Goal: Transaction & Acquisition: Purchase product/service

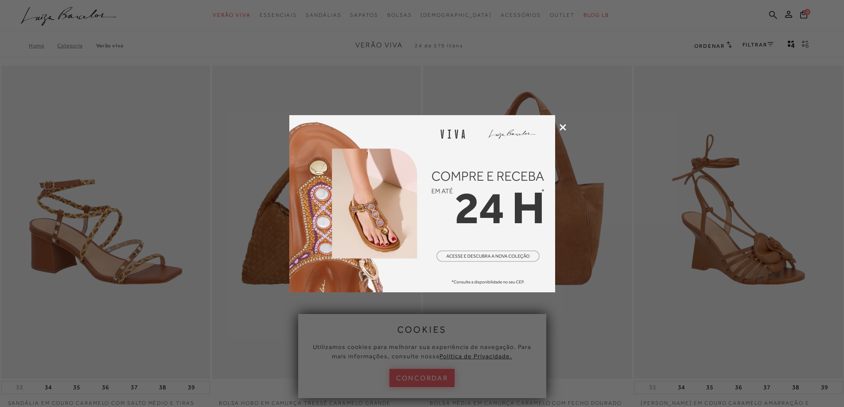
click at [560, 130] on icon at bounding box center [563, 127] width 7 height 7
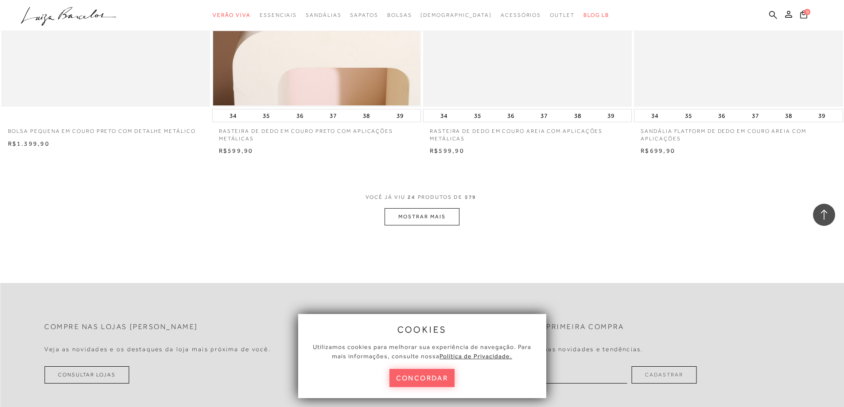
scroll to position [2127, 0]
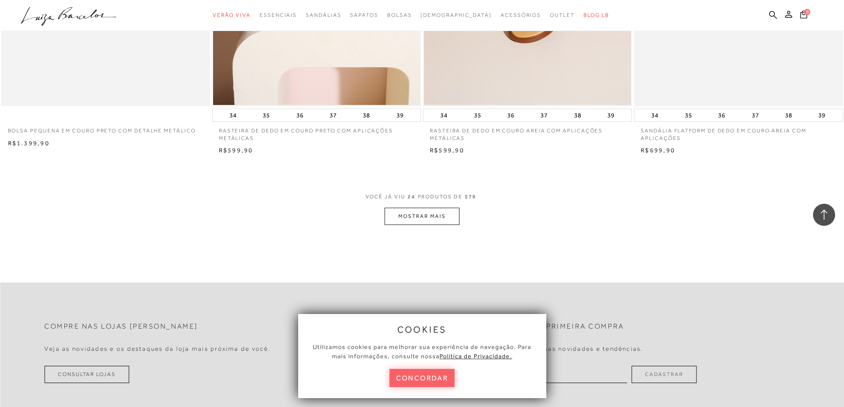
click at [443, 216] on button "MOSTRAR MAIS" at bounding box center [422, 216] width 74 height 17
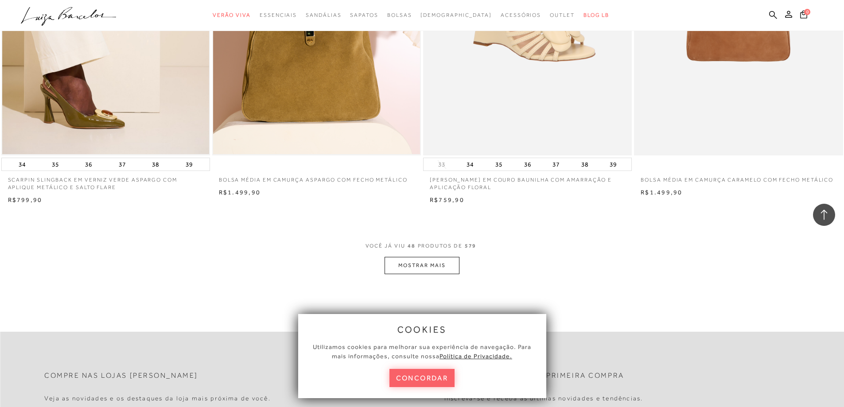
scroll to position [4430, 0]
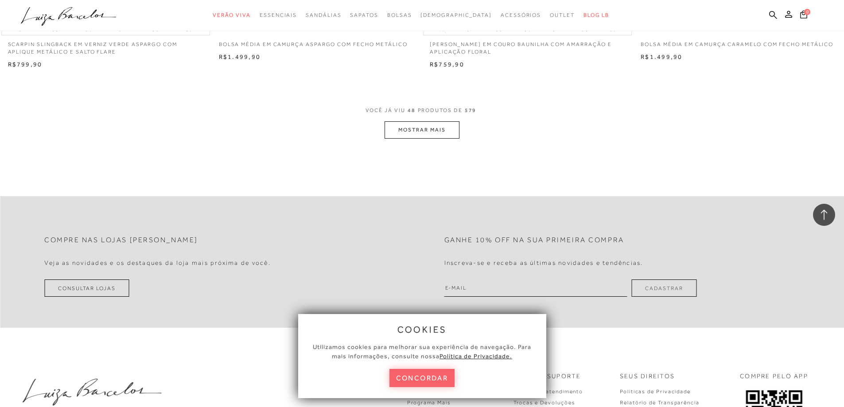
click at [435, 132] on button "MOSTRAR MAIS" at bounding box center [422, 129] width 74 height 17
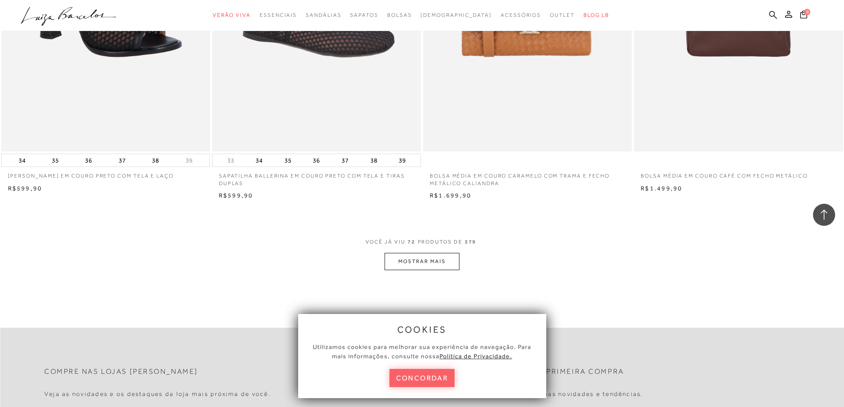
scroll to position [6690, 0]
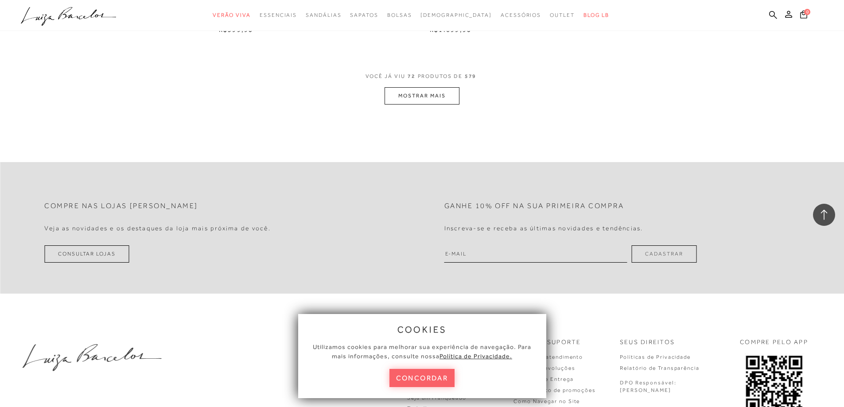
click at [429, 96] on button "MOSTRAR MAIS" at bounding box center [422, 95] width 74 height 17
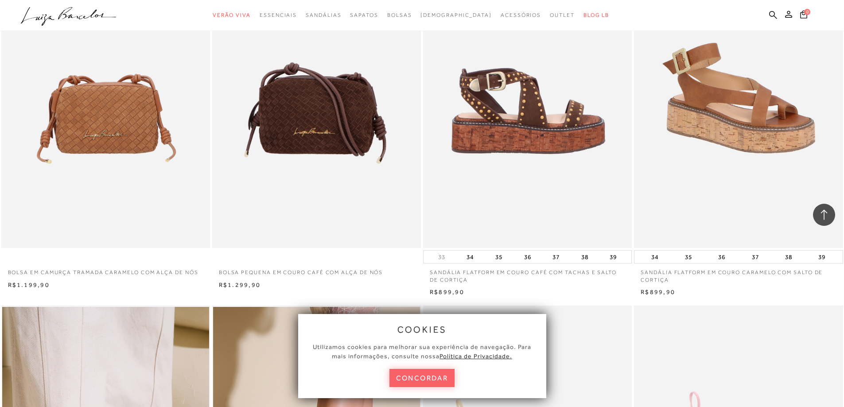
scroll to position [6823, 0]
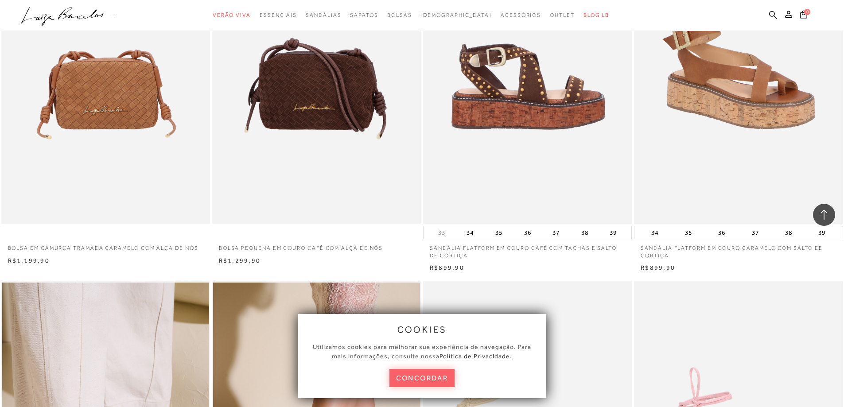
click at [507, 106] on img at bounding box center [528, 67] width 208 height 313
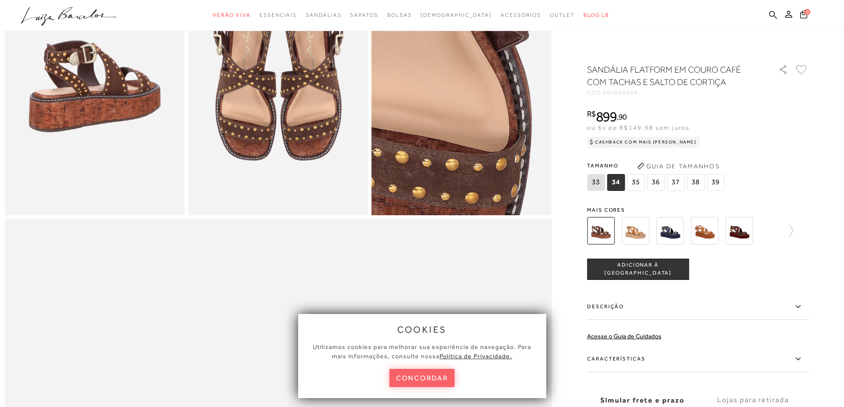
scroll to position [532, 0]
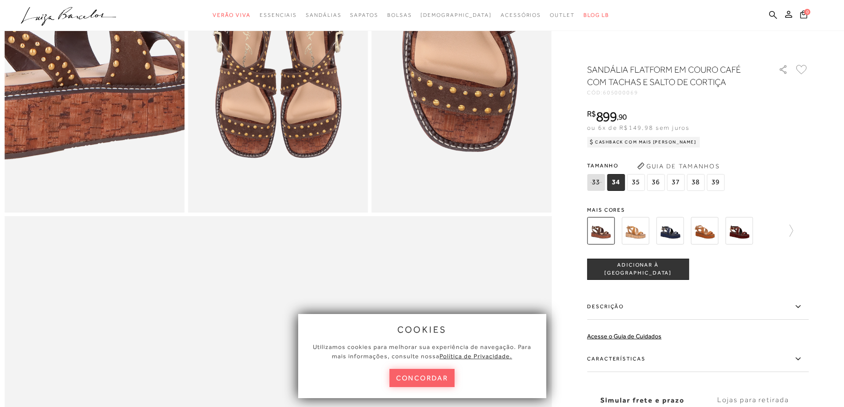
click at [98, 106] on img at bounding box center [89, 56] width 360 height 540
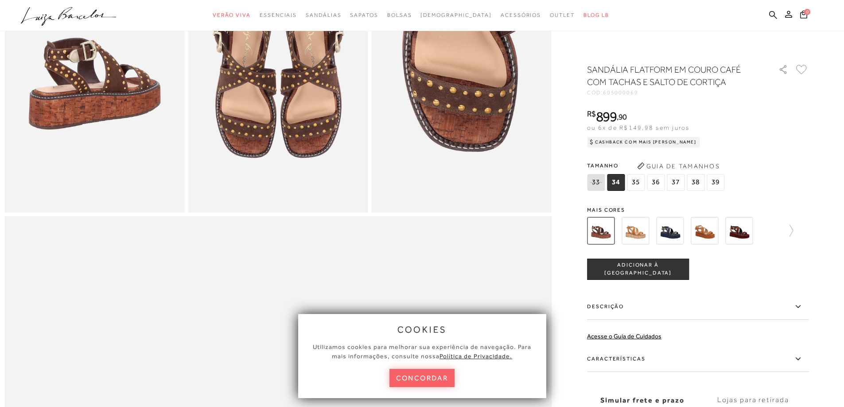
click at [451, 136] on img at bounding box center [462, 77] width 180 height 270
click at [637, 231] on img at bounding box center [635, 230] width 27 height 27
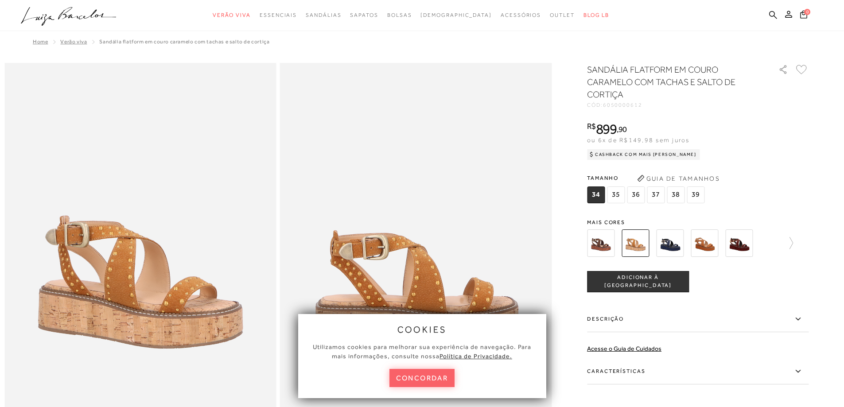
click at [744, 245] on img at bounding box center [738, 242] width 27 height 27
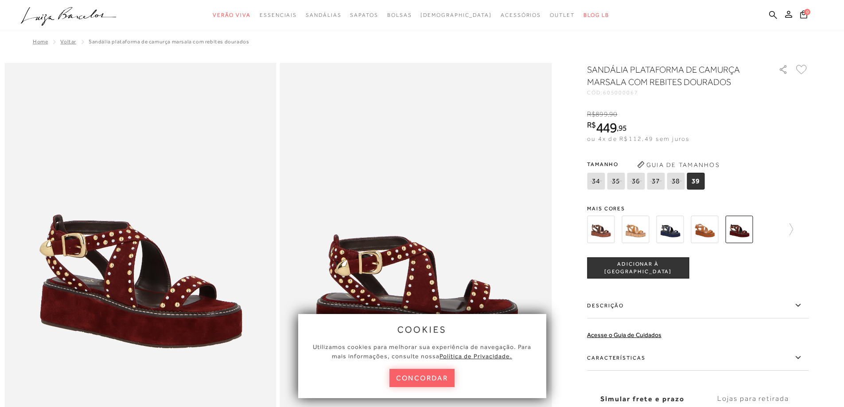
click at [708, 231] on img at bounding box center [704, 229] width 27 height 27
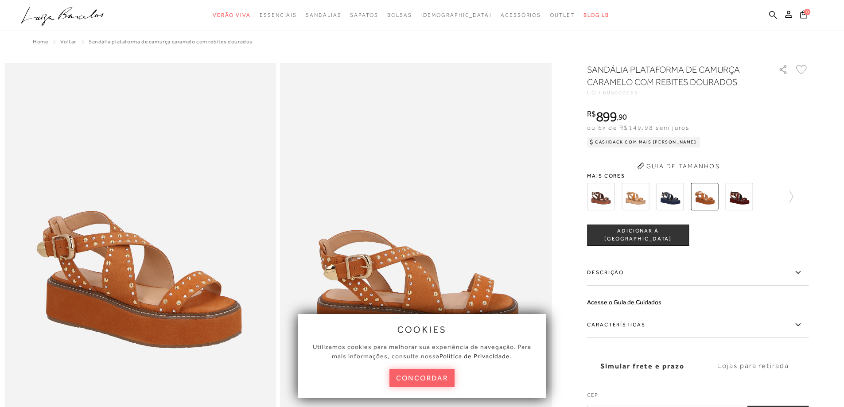
click at [743, 202] on div "SANDÁLIA PLATAFORMA DE CAMURÇA CARAMELO COM REBITES DOURADOS CÓD: 605000065 × É…" at bounding box center [698, 243] width 222 height 360
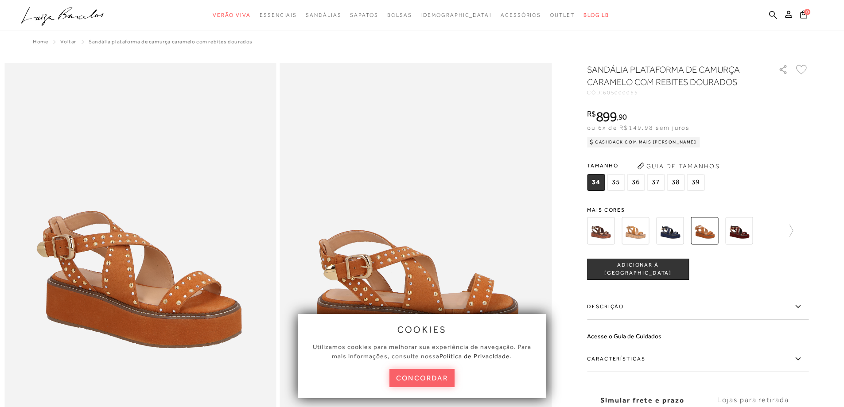
click at [737, 233] on img at bounding box center [738, 230] width 27 height 27
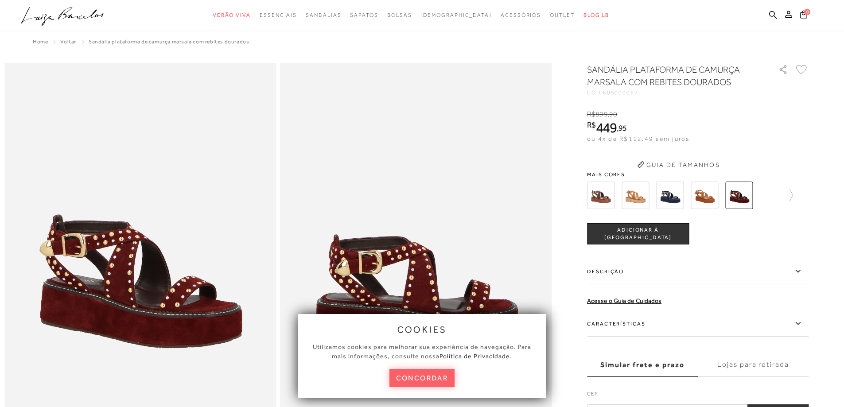
click at [740, 233] on div "tamanho 34 35 36 37 38 39 Escolha sua numeração para prosseguir com a sua compr…" at bounding box center [698, 233] width 222 height 21
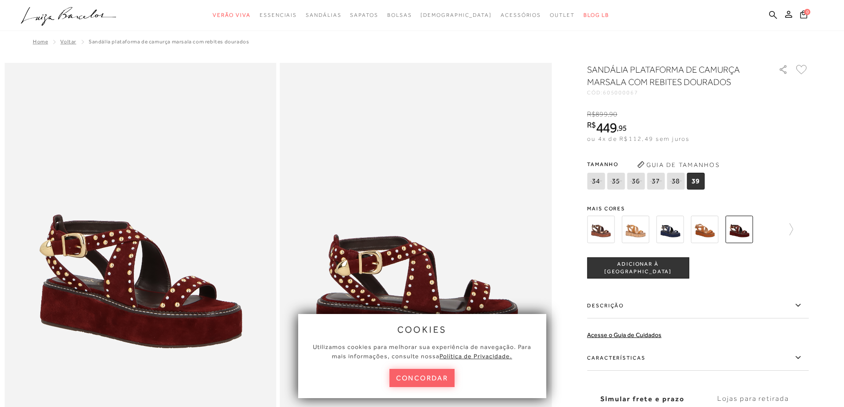
click at [670, 229] on img at bounding box center [669, 229] width 27 height 27
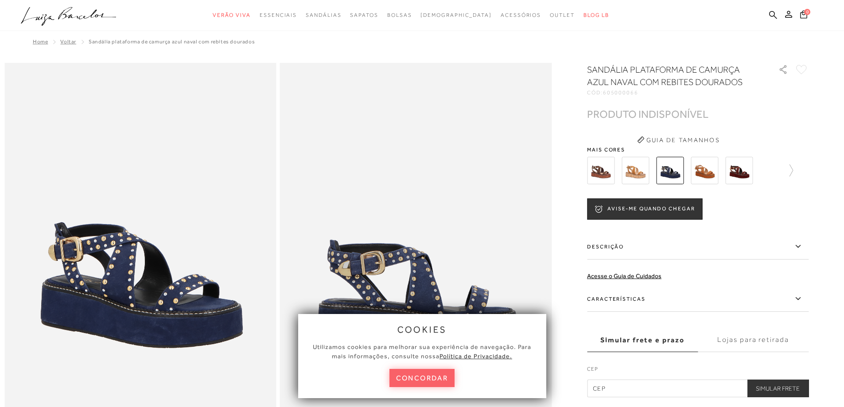
click at [626, 163] on img at bounding box center [635, 170] width 27 height 27
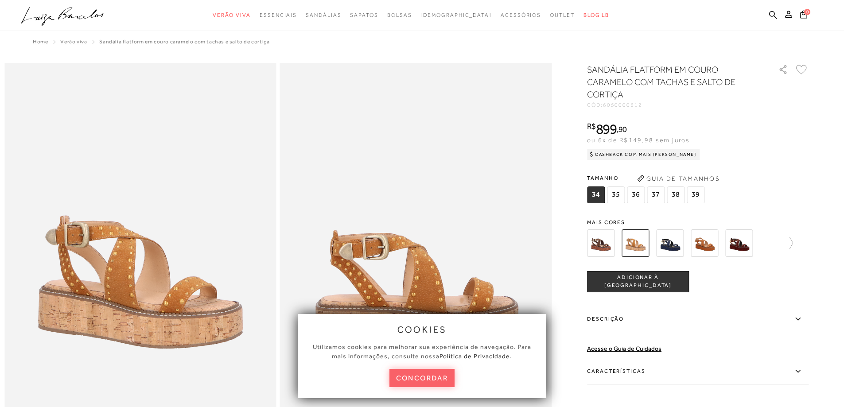
click at [609, 245] on img at bounding box center [600, 242] width 27 height 27
